Goal: Find specific page/section: Find specific page/section

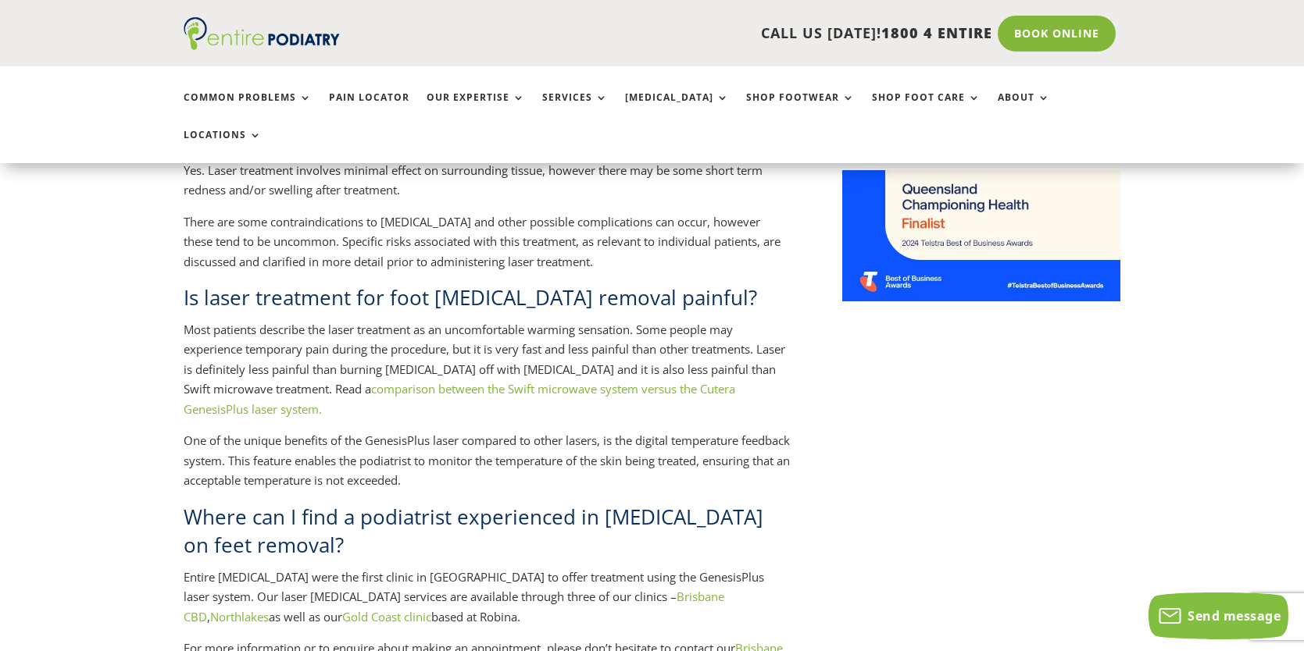
scroll to position [1562, 0]
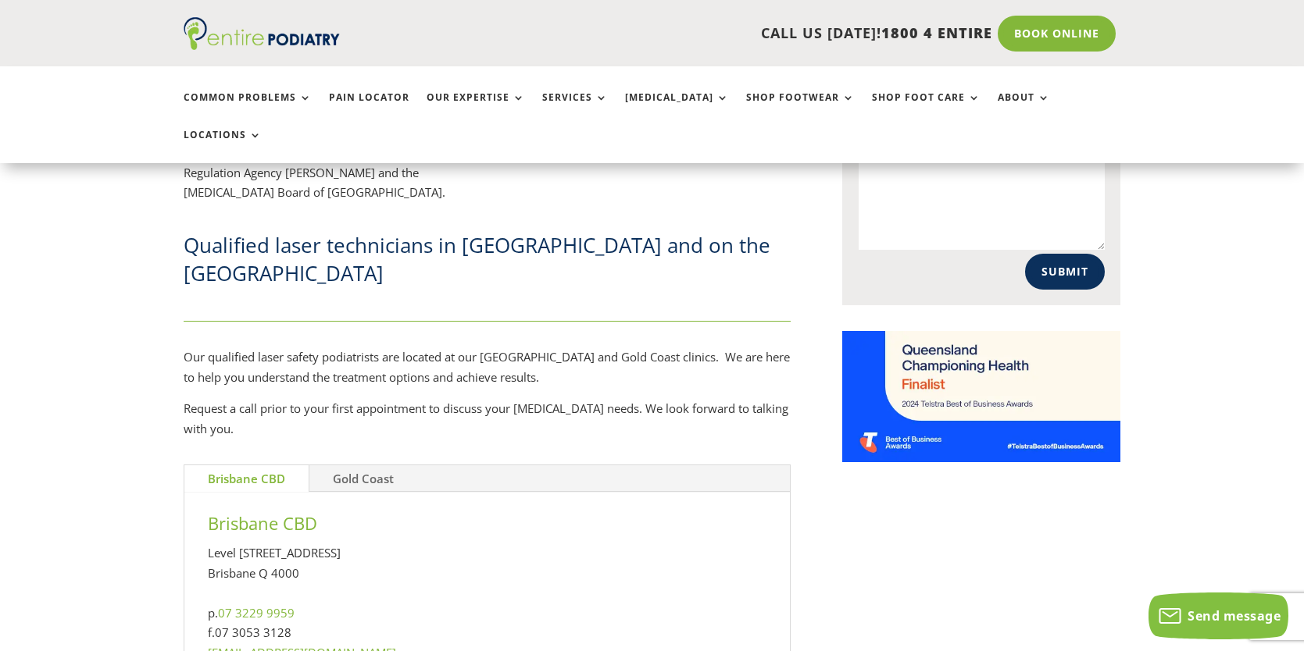
scroll to position [1150, 0]
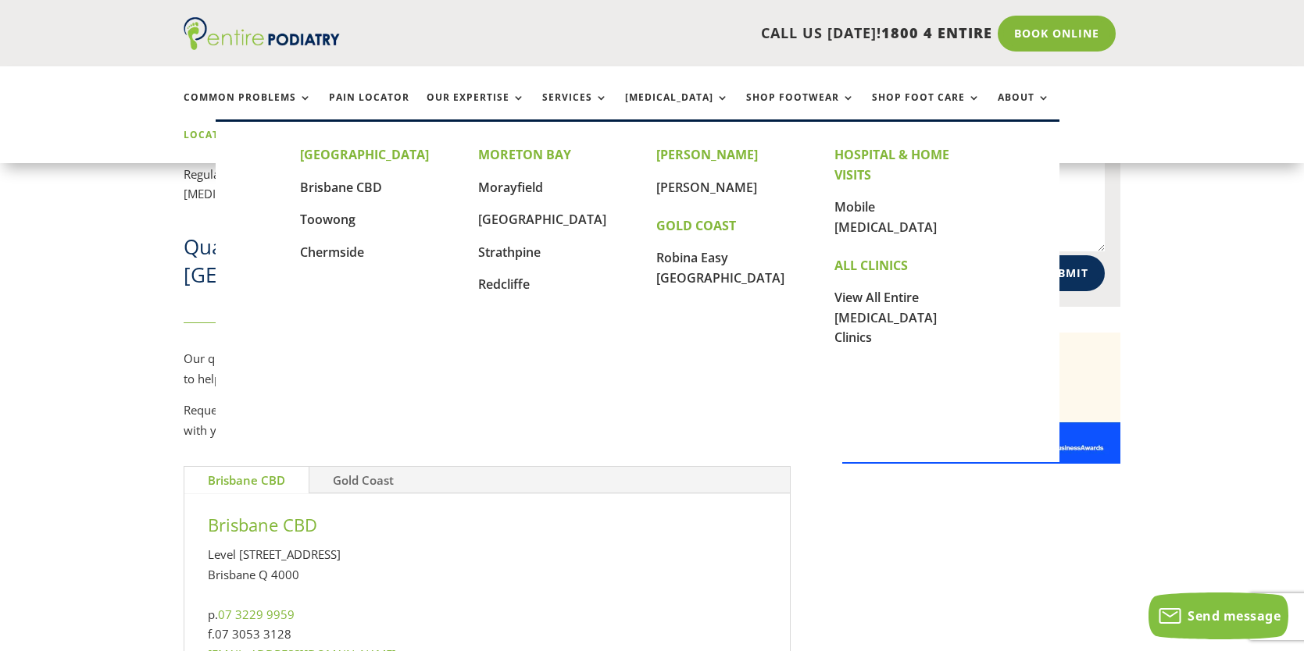
click at [262, 130] on link "Locations" at bounding box center [223, 147] width 78 height 34
